Goal: Task Accomplishment & Management: Complete application form

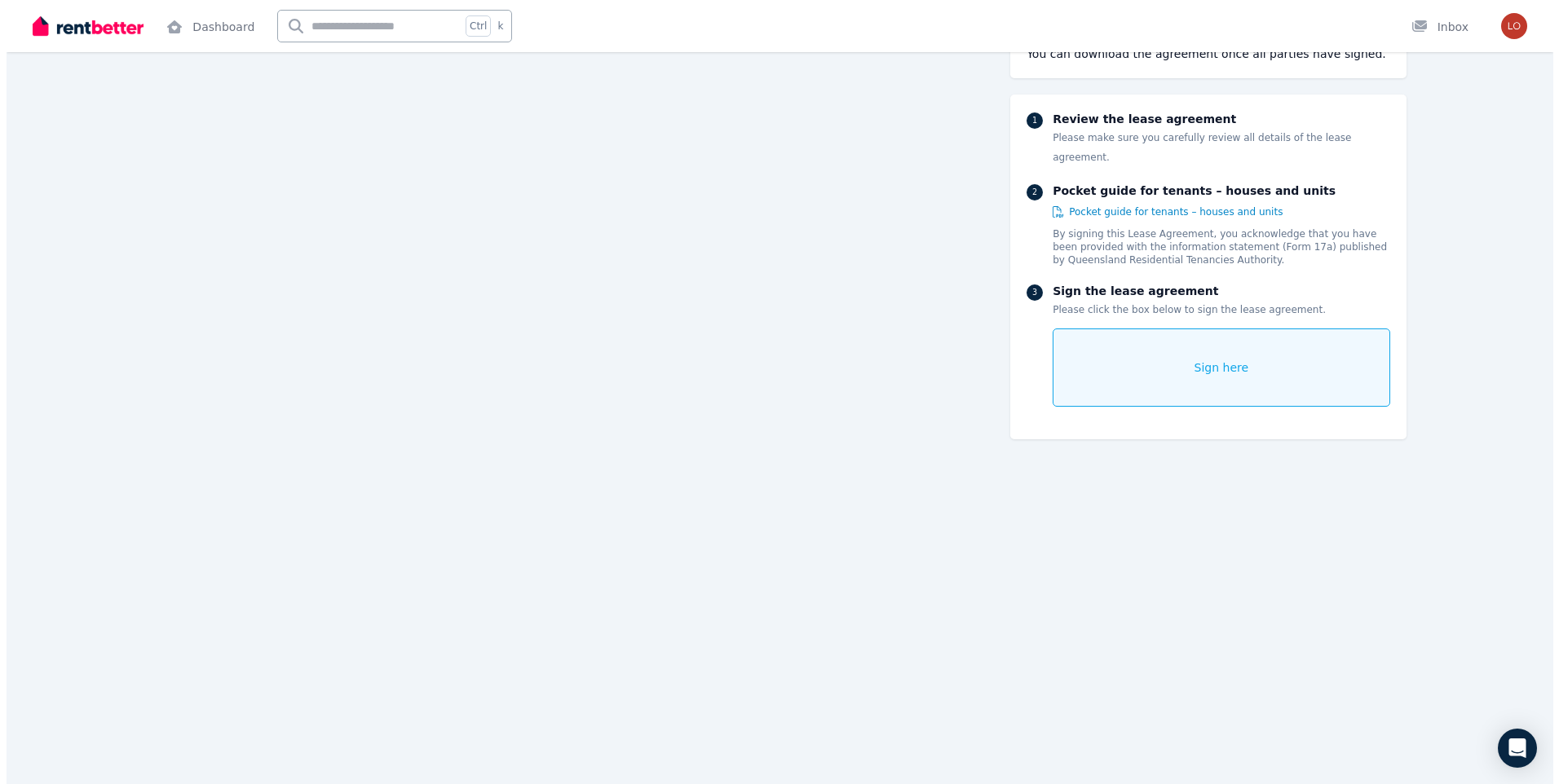
scroll to position [5215, 0]
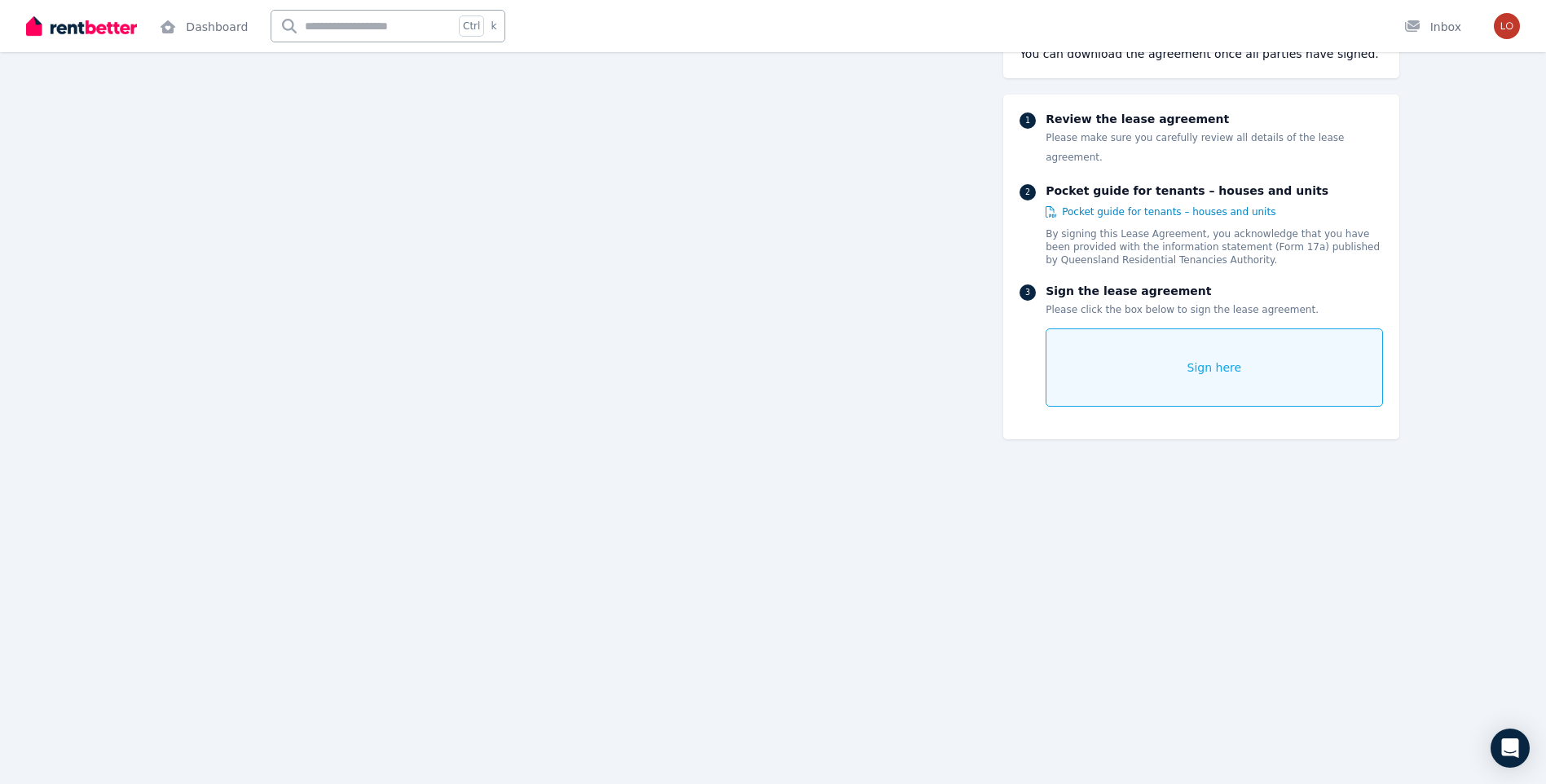
click at [1215, 359] on span "Sign here" at bounding box center [1215, 367] width 55 height 16
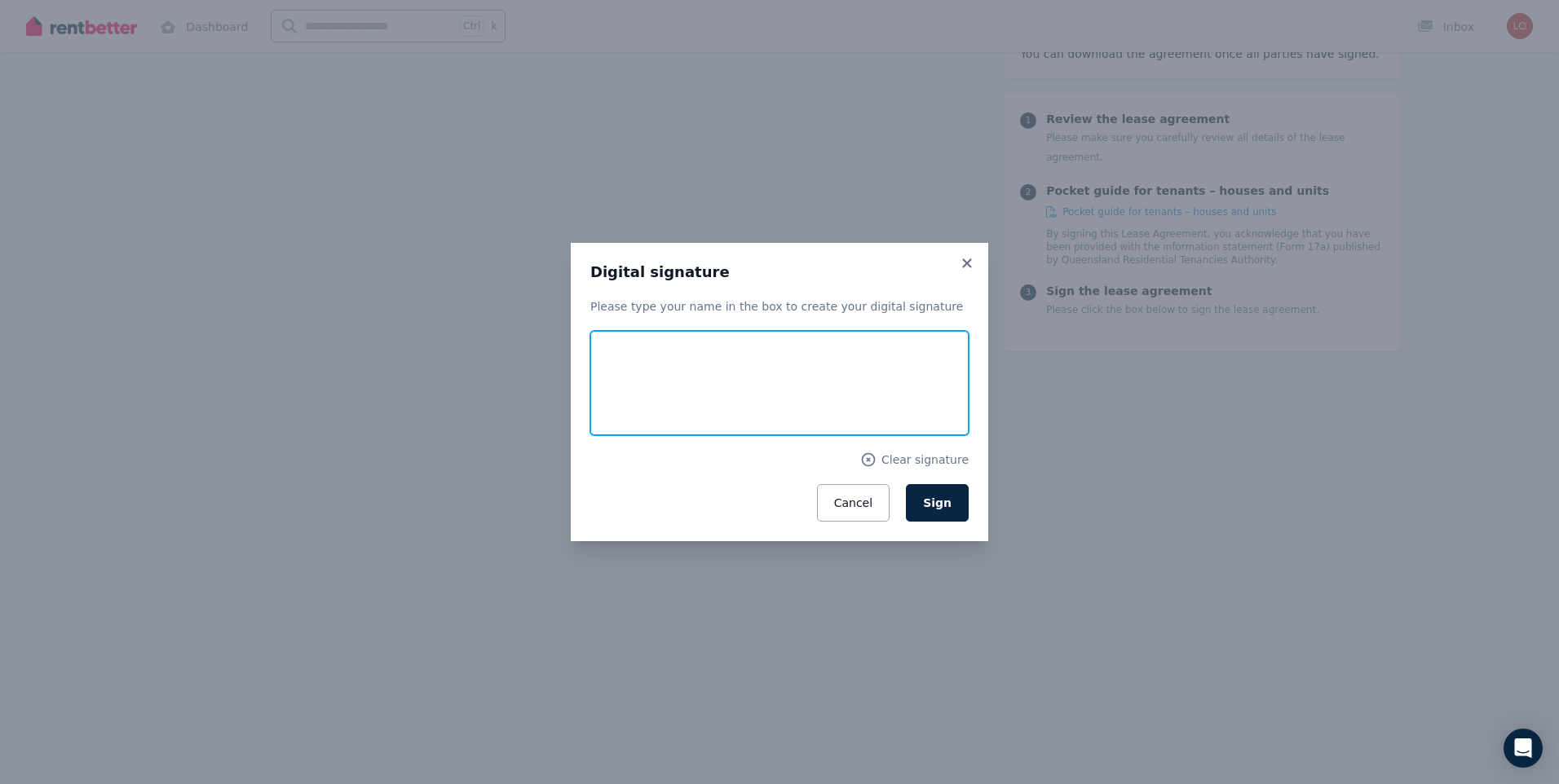
click at [615, 389] on input "text" at bounding box center [779, 382] width 378 height 104
type input "**********"
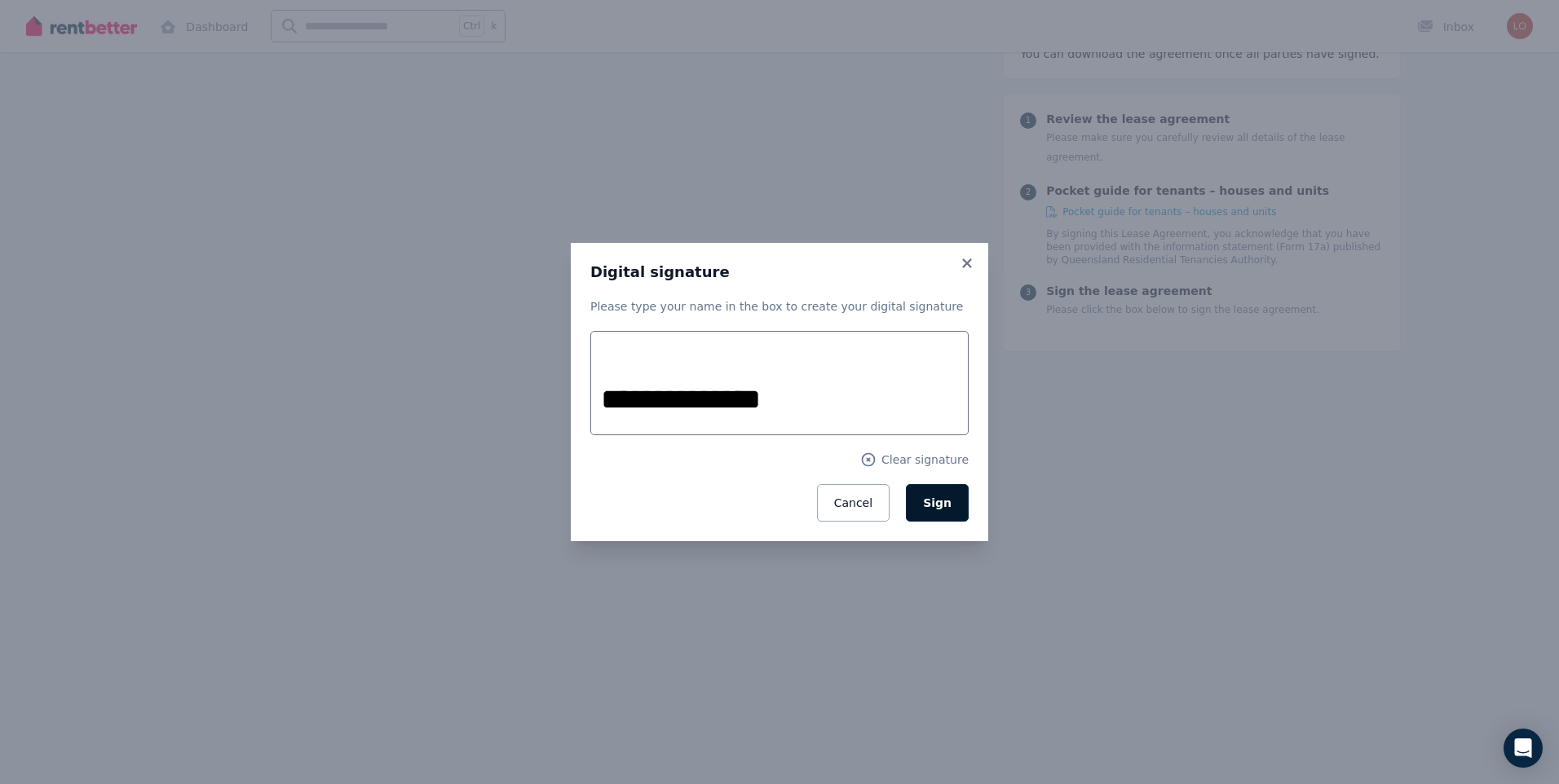
click at [934, 511] on button "Sign" at bounding box center [937, 503] width 63 height 38
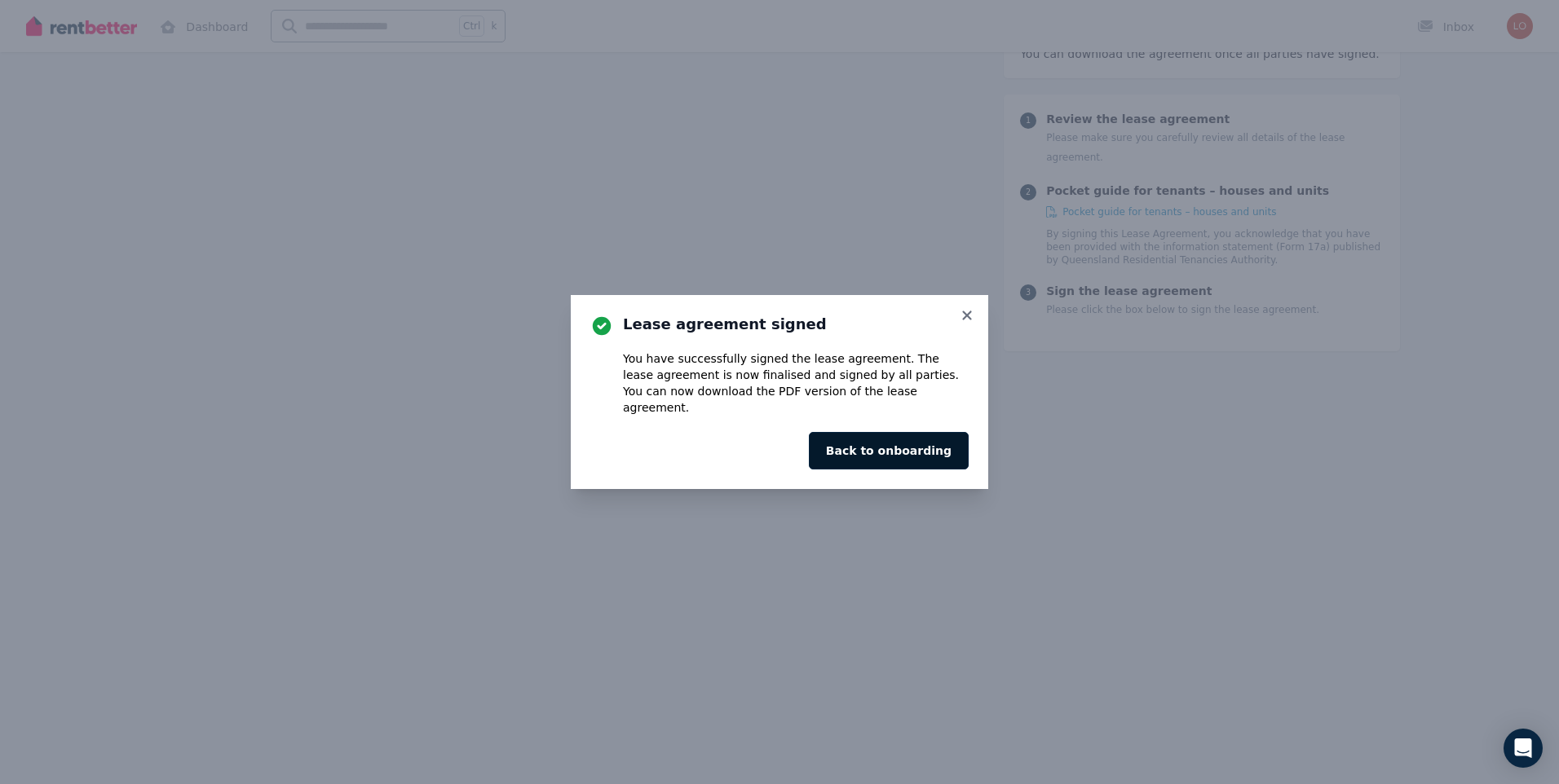
click at [921, 446] on button "Back to onboarding" at bounding box center [889, 451] width 160 height 38
